Goal: Transaction & Acquisition: Subscribe to service/newsletter

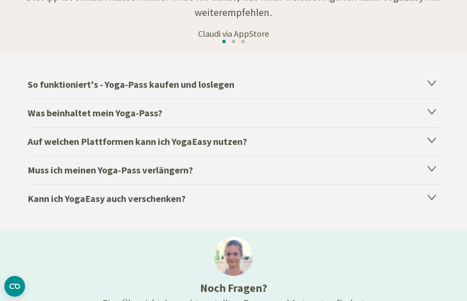
scroll to position [1546, 0]
click at [36, 118] on h4 "Was beinhaltet mein Yoga-Pass?" at bounding box center [234, 113] width 412 height 29
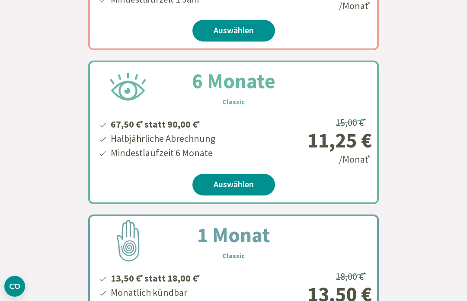
scroll to position [367, 0]
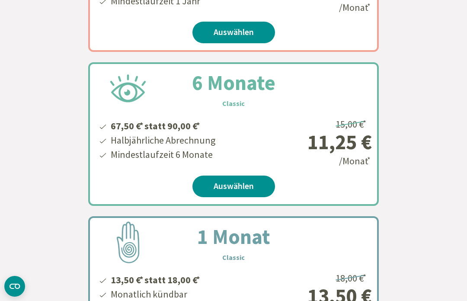
click at [201, 188] on link "Auswählen" at bounding box center [234, 187] width 83 height 22
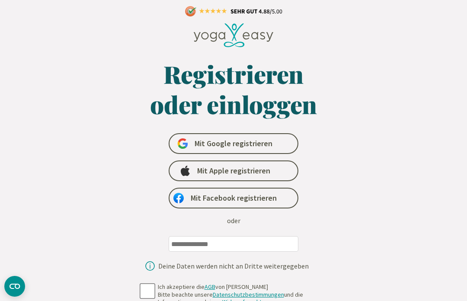
click at [181, 148] on icon at bounding box center [182, 147] width 8 height 4
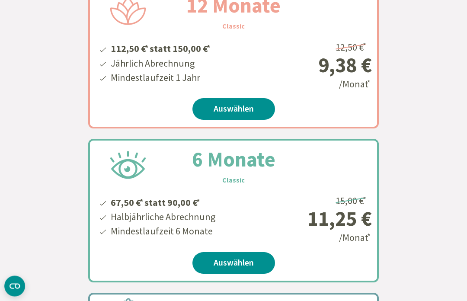
scroll to position [304, 0]
click at [219, 263] on link "Auswählen" at bounding box center [234, 263] width 83 height 22
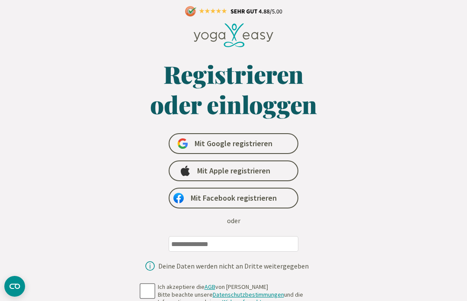
click at [186, 147] on icon at bounding box center [185, 145] width 5 height 5
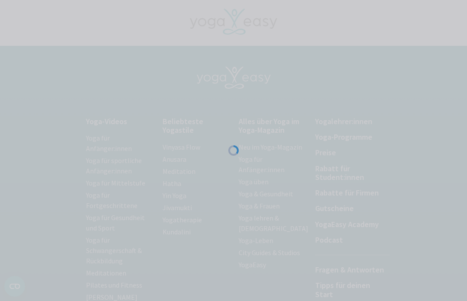
scroll to position [0, 0]
